Goal: Transaction & Acquisition: Purchase product/service

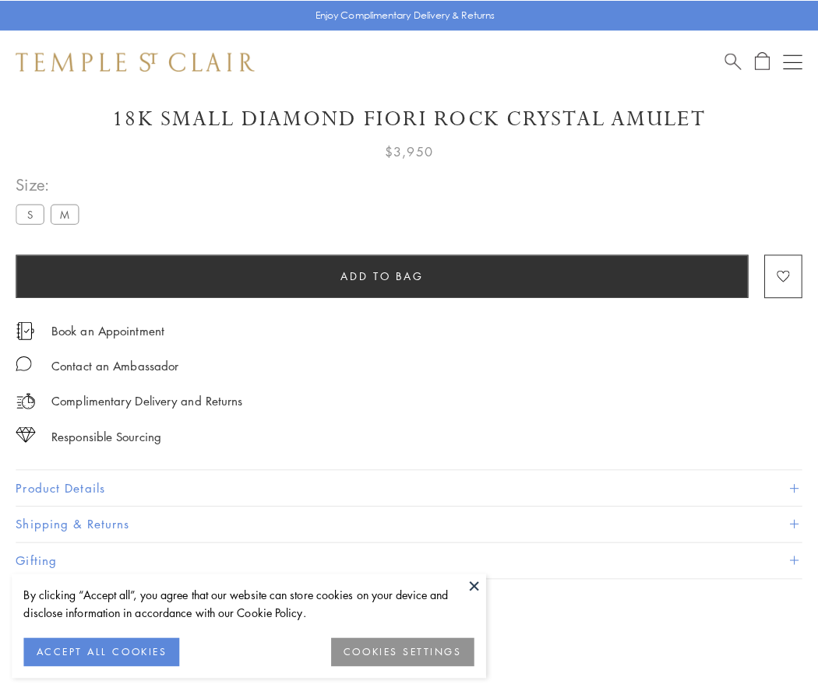
scroll to position [45, 0]
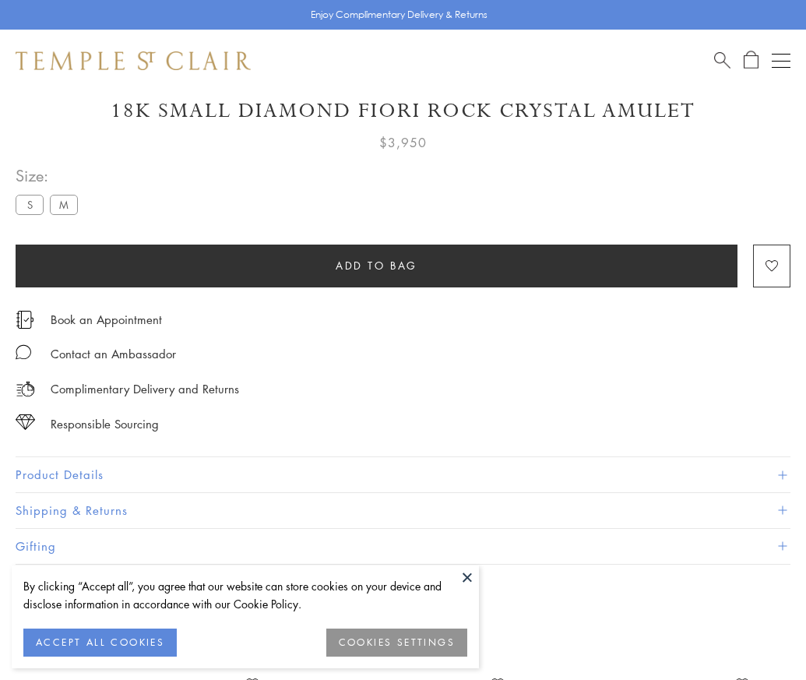
click at [376, 265] on span "Add to bag" at bounding box center [377, 265] width 82 height 17
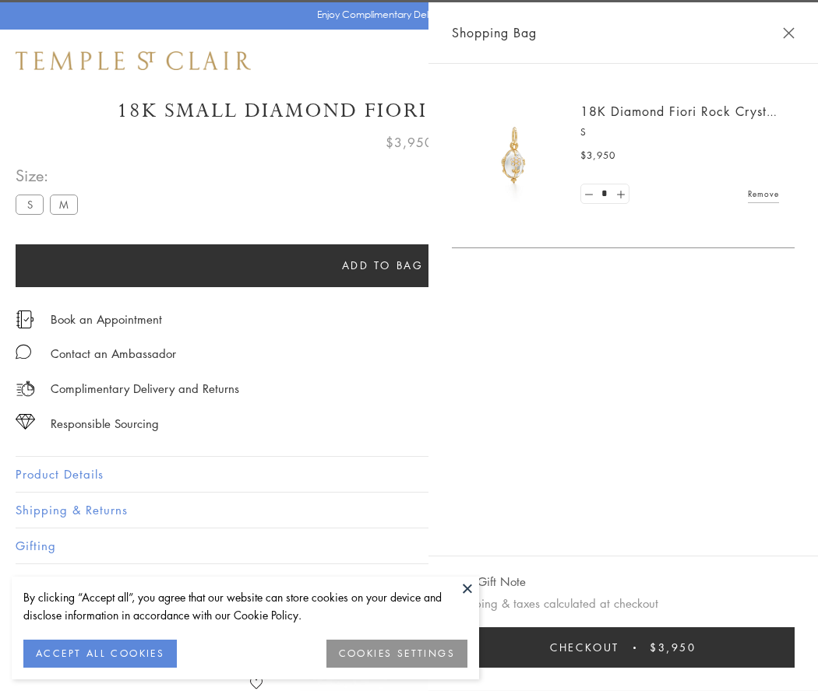
click at [728, 648] on button "Checkout $3,950" at bounding box center [623, 648] width 343 height 40
